Goal: Task Accomplishment & Management: Use online tool/utility

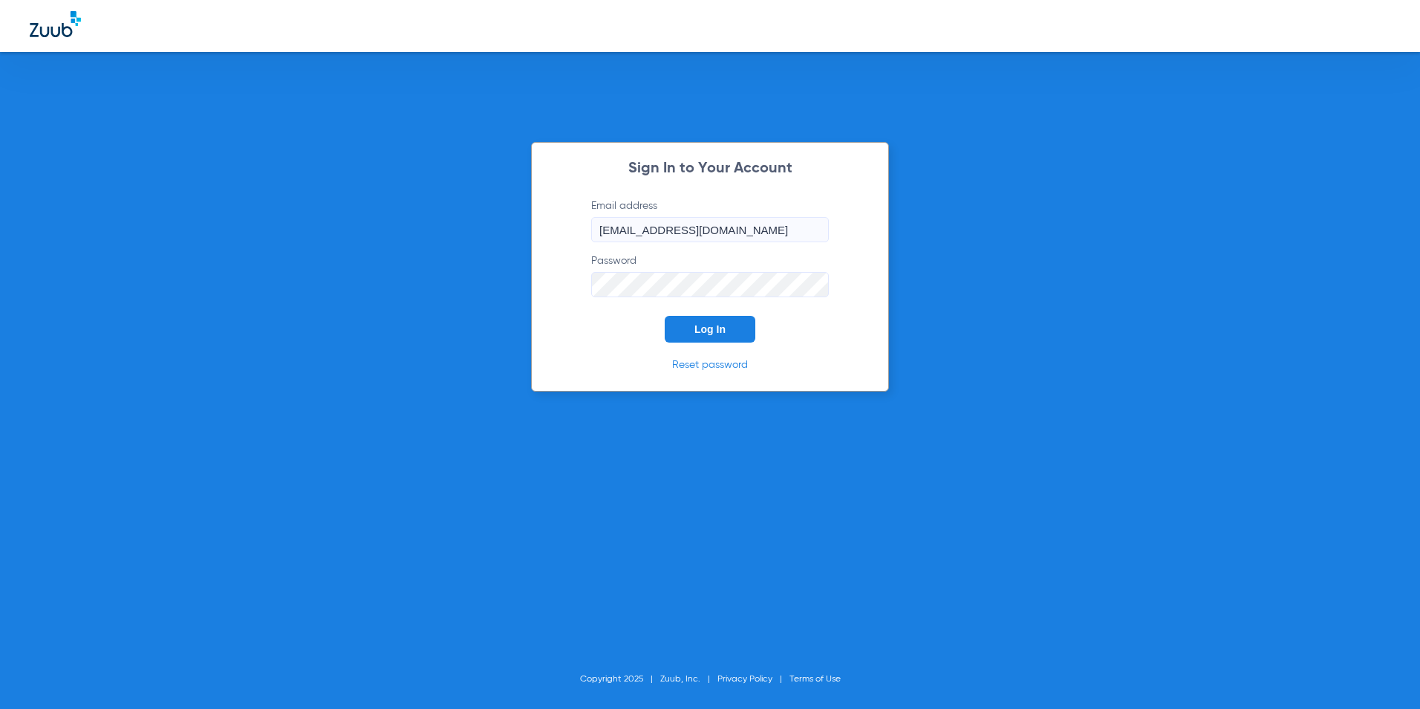
click at [707, 329] on span "Log In" at bounding box center [710, 329] width 31 height 12
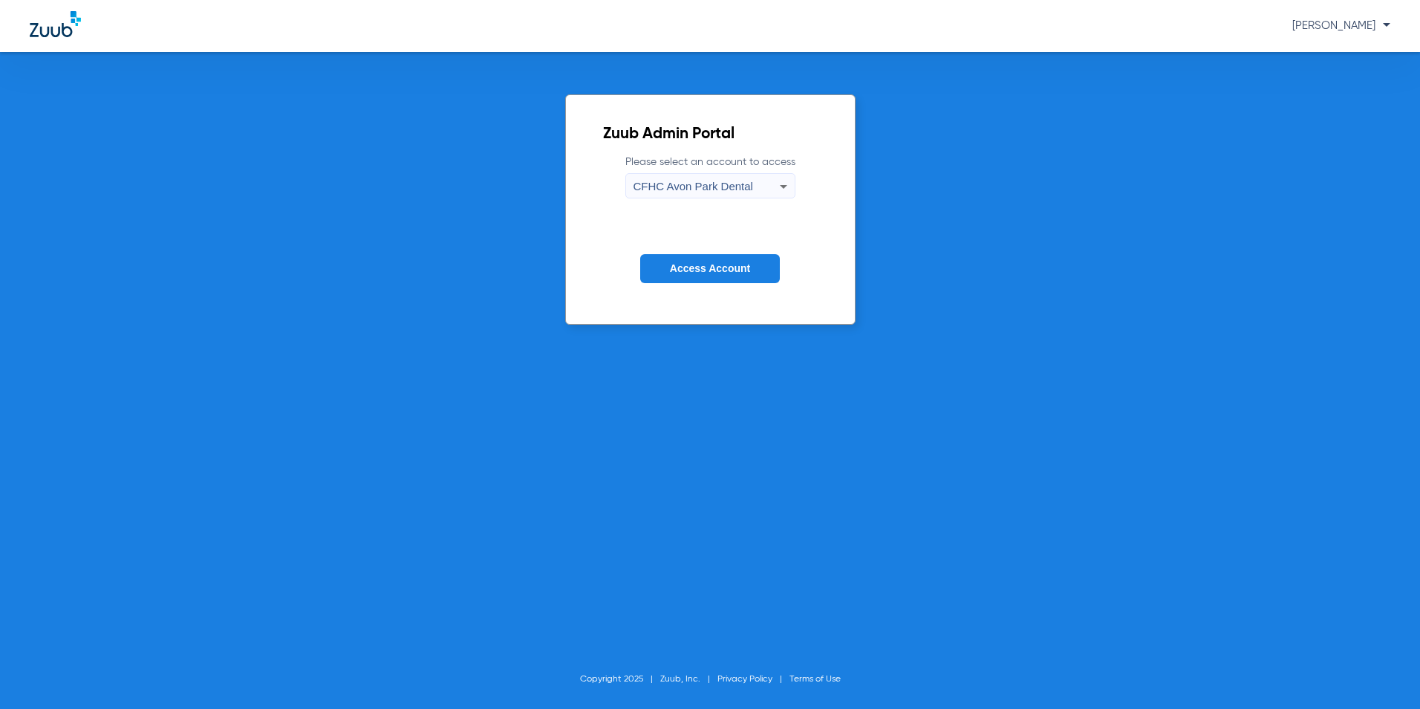
click at [673, 189] on span "CFHC Avon Park Dental" at bounding box center [694, 186] width 120 height 13
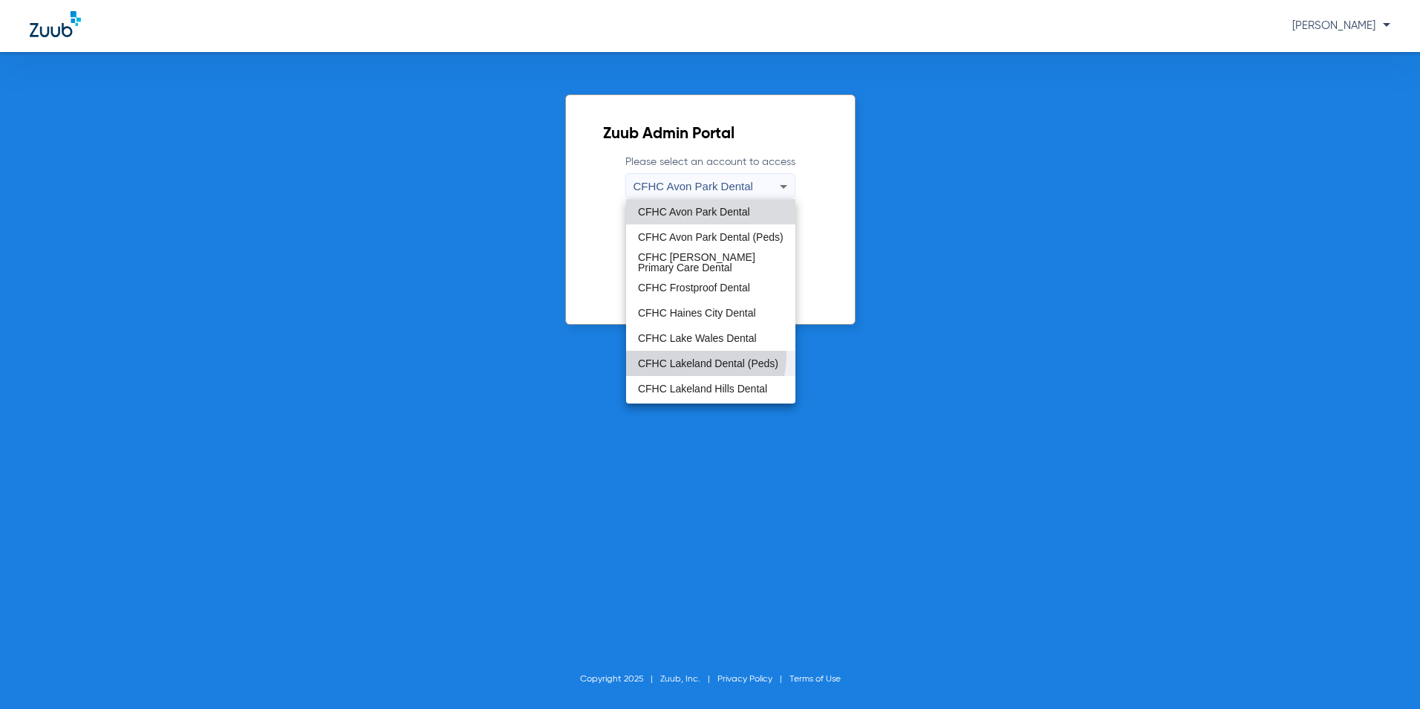
click at [676, 358] on span "CFHC Lakeland Dental (Peds)" at bounding box center [708, 363] width 140 height 10
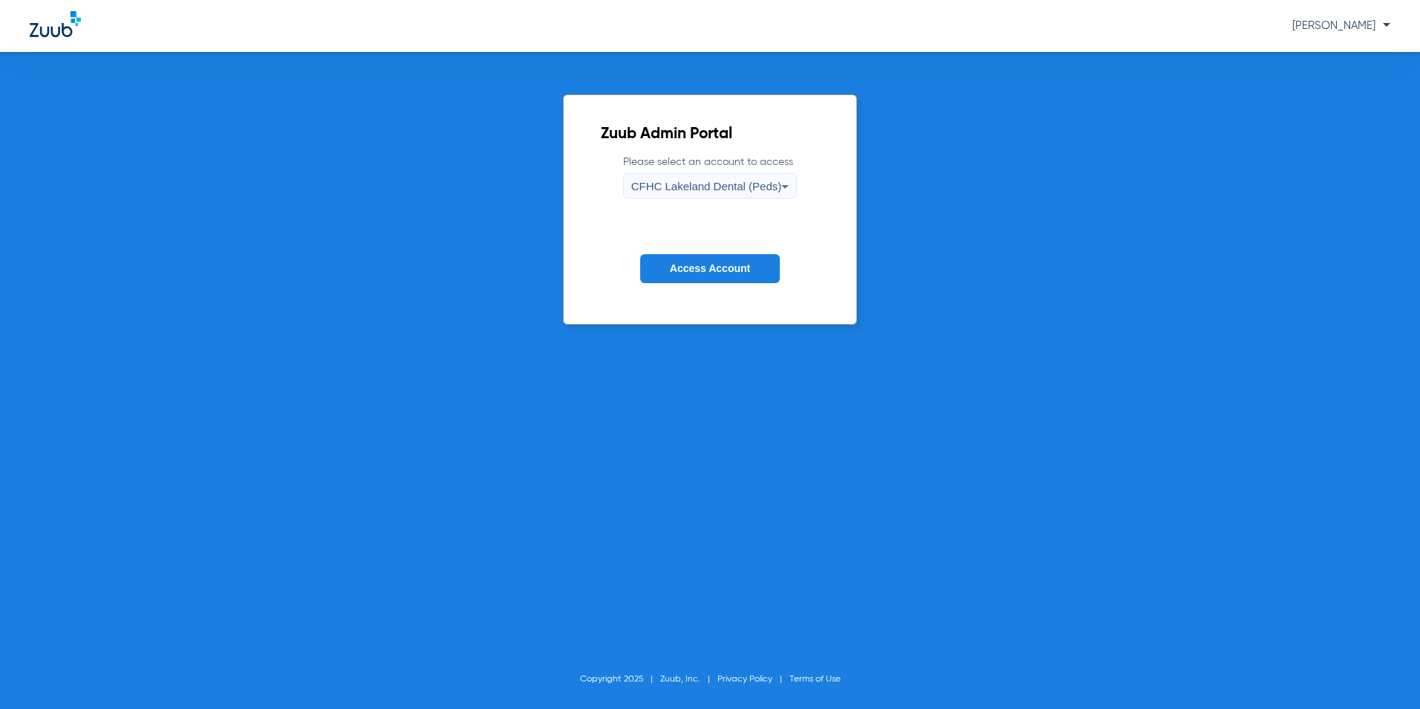
click at [680, 268] on span "Access Account" at bounding box center [710, 268] width 80 height 12
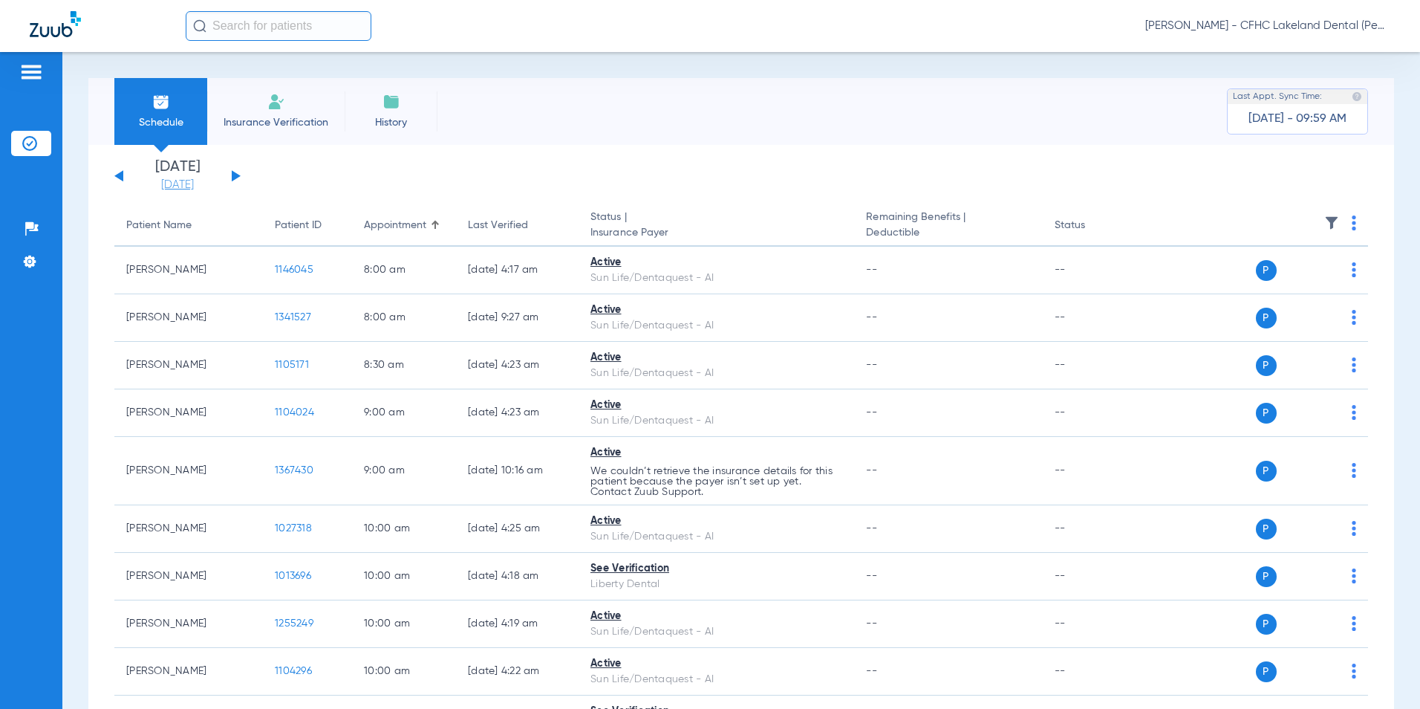
click at [185, 183] on link "[DATE]" at bounding box center [177, 185] width 89 height 15
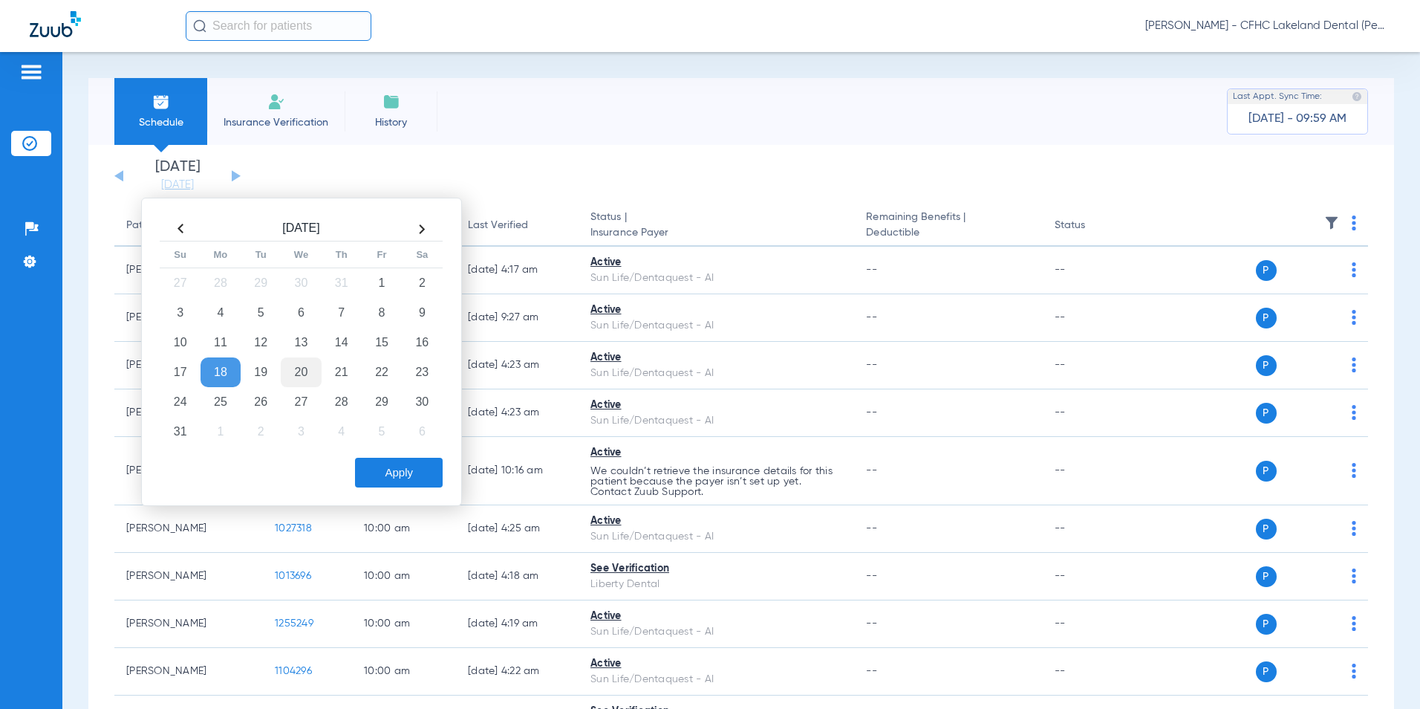
click at [306, 368] on td "20" at bounding box center [301, 372] width 40 height 30
click at [378, 473] on button "Apply" at bounding box center [399, 473] width 88 height 30
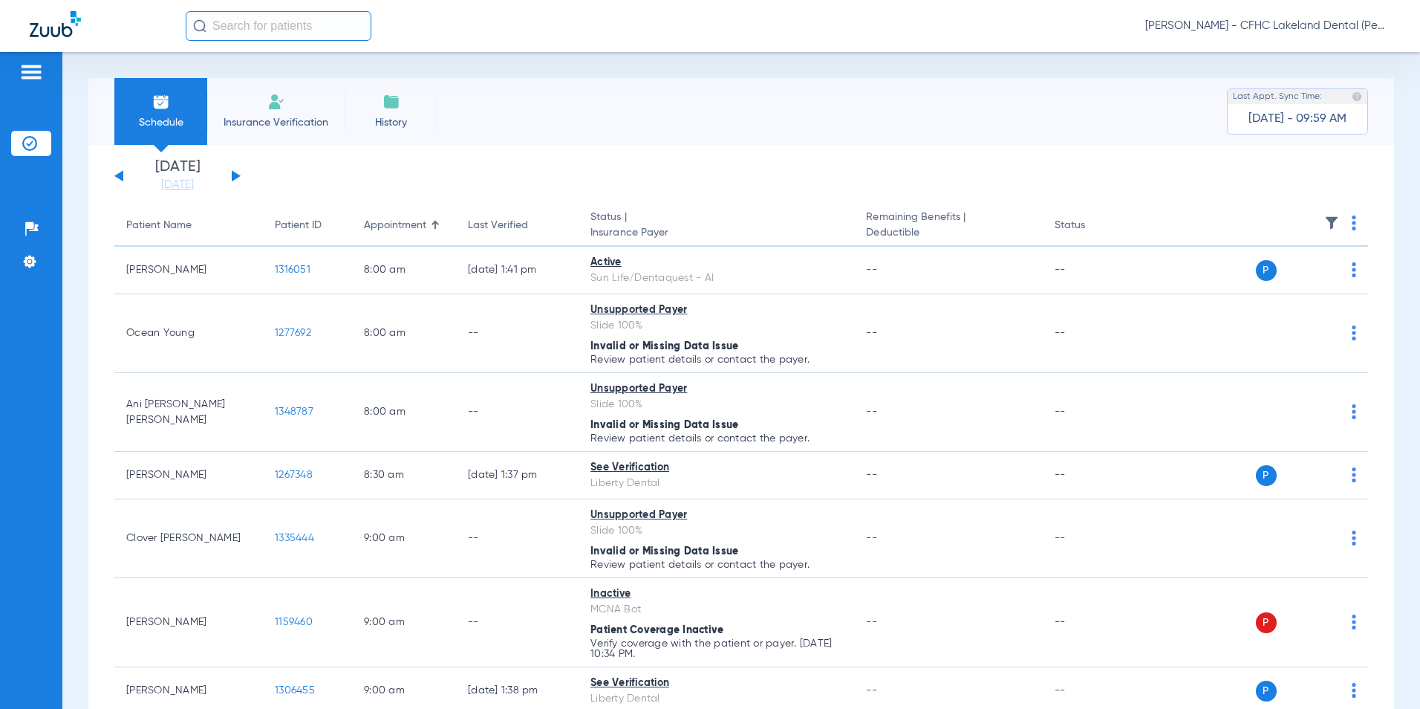
click at [1352, 225] on img at bounding box center [1354, 222] width 4 height 15
click at [1271, 282] on span "Verify All" at bounding box center [1287, 281] width 89 height 10
